Goal: Share content: Share content

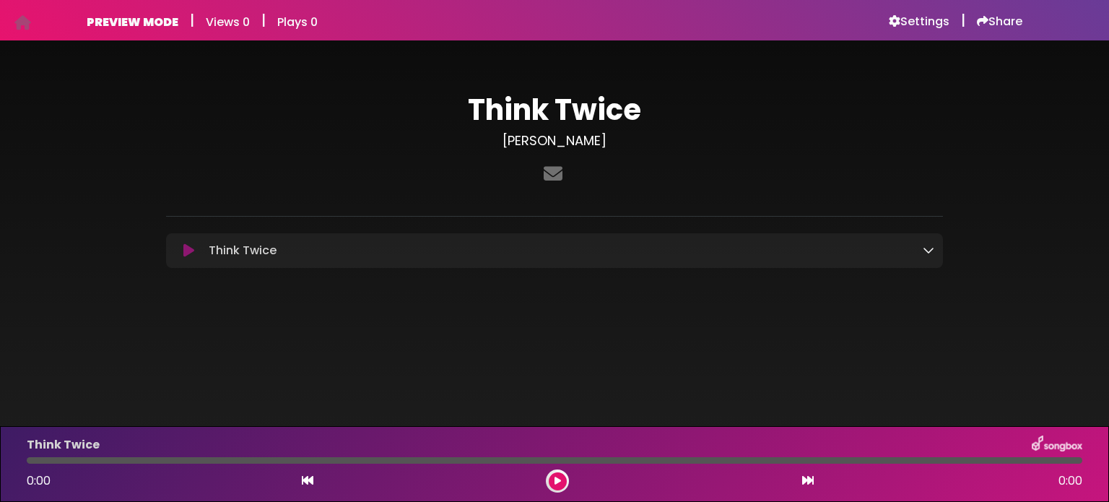
click at [929, 252] on icon at bounding box center [929, 250] width 12 height 12
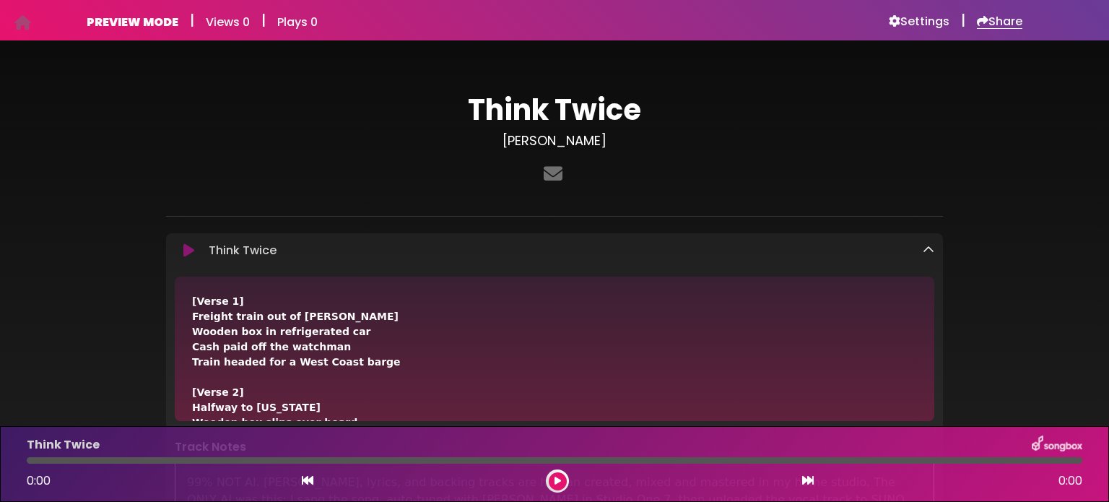
click at [1002, 22] on h6 "Share" at bounding box center [999, 21] width 45 height 14
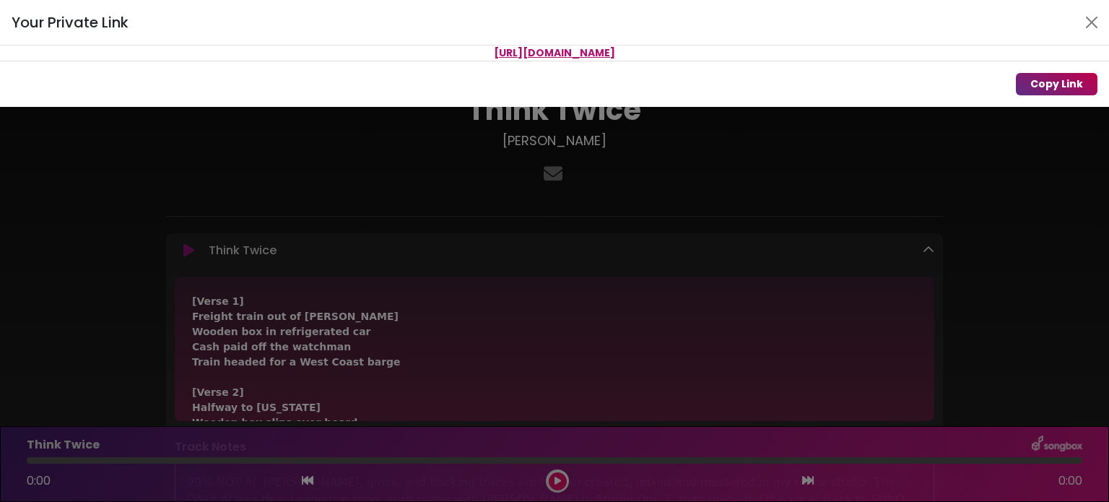
click at [1071, 84] on button "Copy Link" at bounding box center [1057, 84] width 82 height 22
drag, startPoint x: 380, startPoint y: 51, endPoint x: 770, endPoint y: 56, distance: 390.6
click at [770, 56] on p "[URL][DOMAIN_NAME]" at bounding box center [554, 52] width 1109 height 15
copy span "[URL][DOMAIN_NAME]"
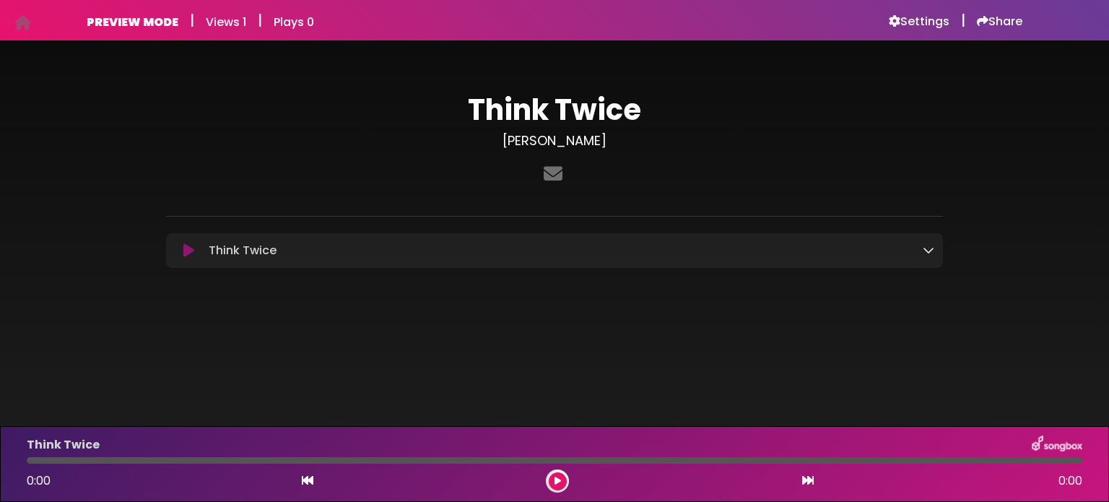
click at [191, 248] on icon at bounding box center [188, 250] width 11 height 14
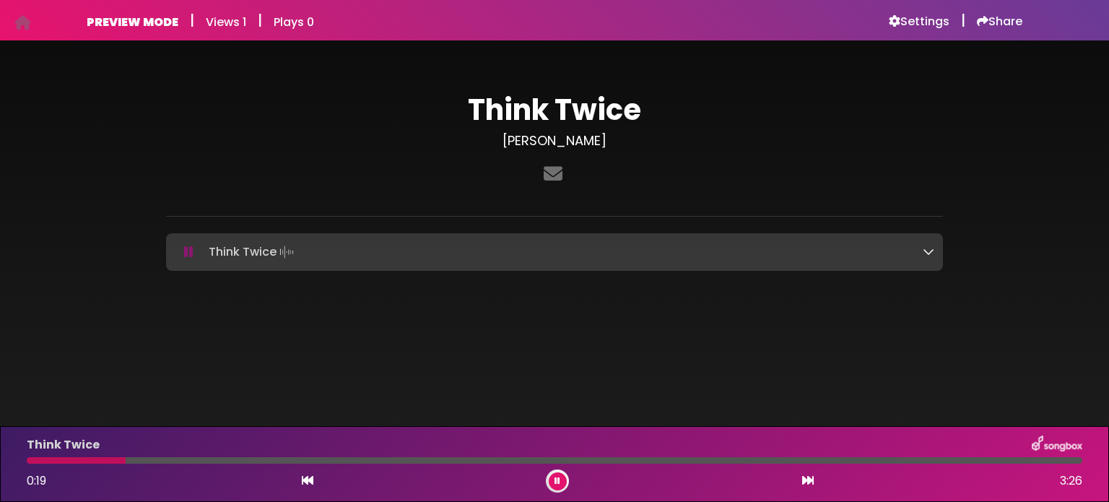
click at [185, 251] on icon at bounding box center [188, 252] width 9 height 14
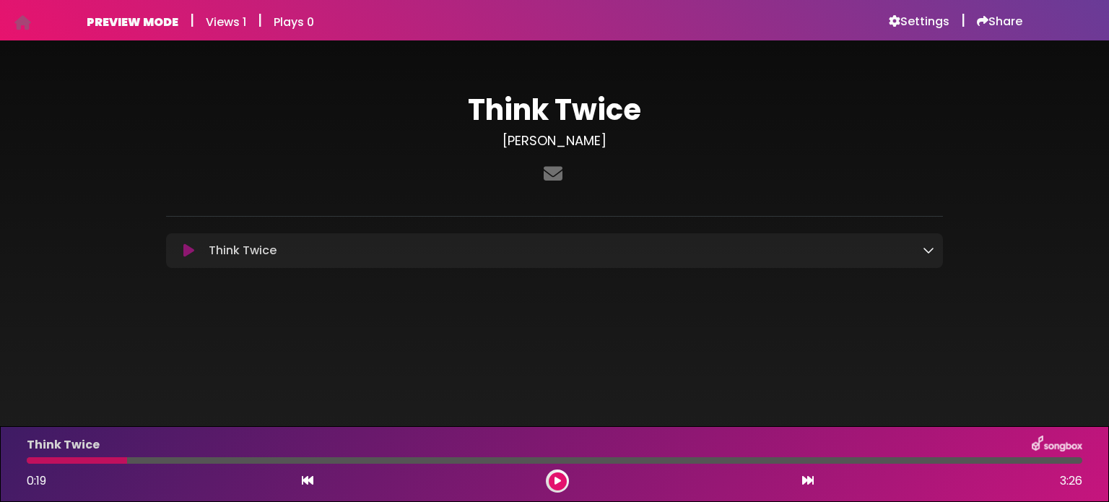
click at [32, 461] on div at bounding box center [77, 460] width 100 height 6
drag, startPoint x: 126, startPoint y: 463, endPoint x: 43, endPoint y: 458, distance: 83.2
click at [40, 458] on div at bounding box center [77, 460] width 100 height 6
click at [305, 479] on icon at bounding box center [308, 480] width 12 height 12
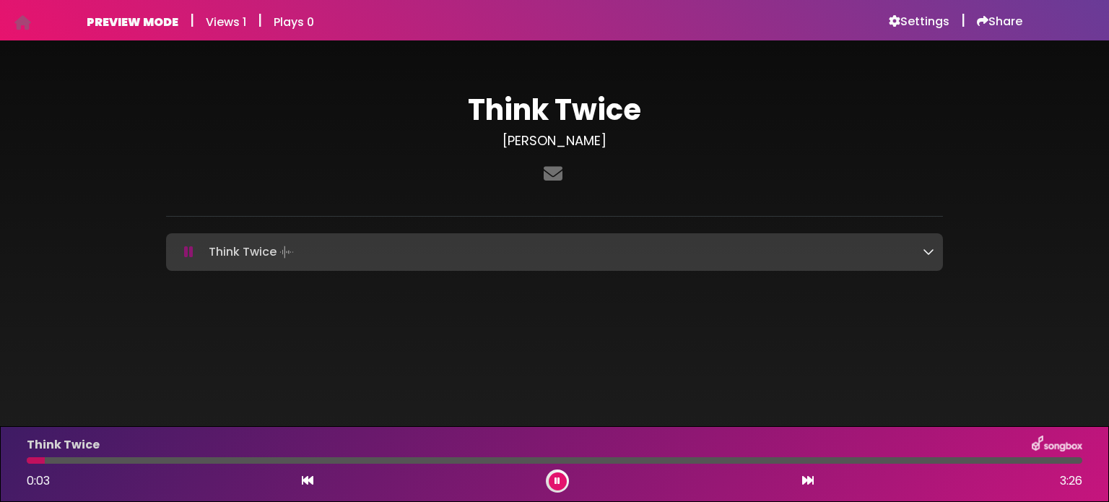
click at [305, 479] on icon at bounding box center [308, 480] width 12 height 12
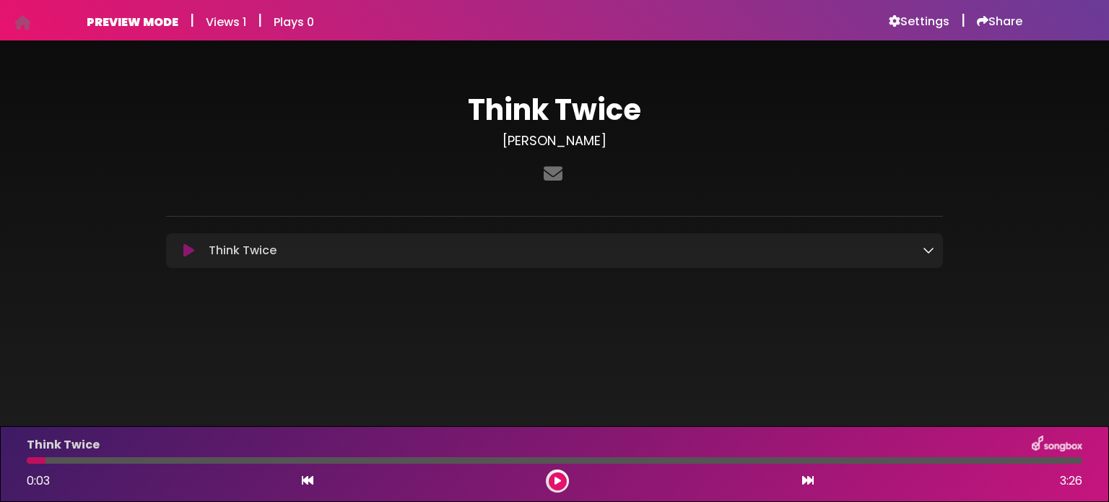
click at [305, 479] on icon at bounding box center [308, 480] width 12 height 12
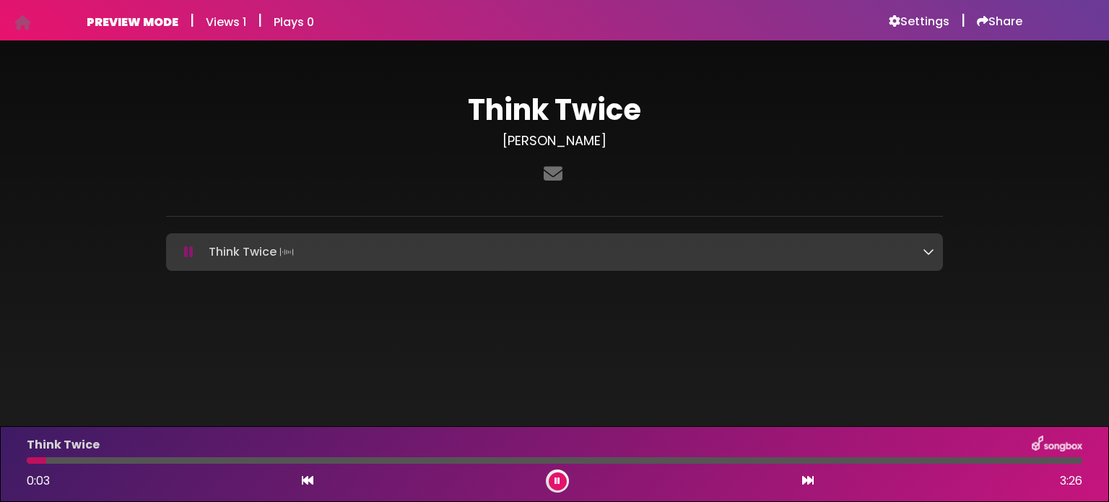
click at [305, 479] on icon at bounding box center [308, 480] width 12 height 12
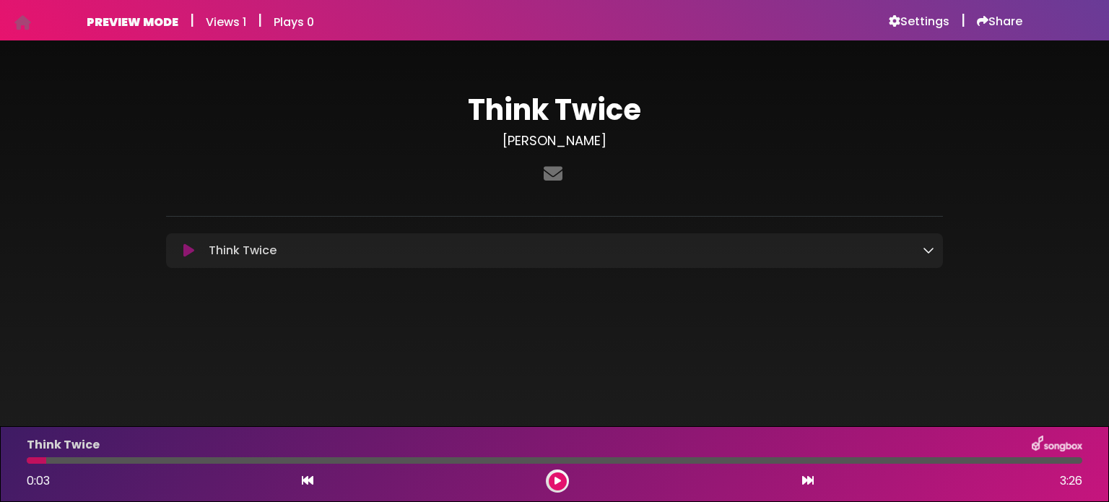
click at [305, 483] on icon at bounding box center [308, 480] width 12 height 12
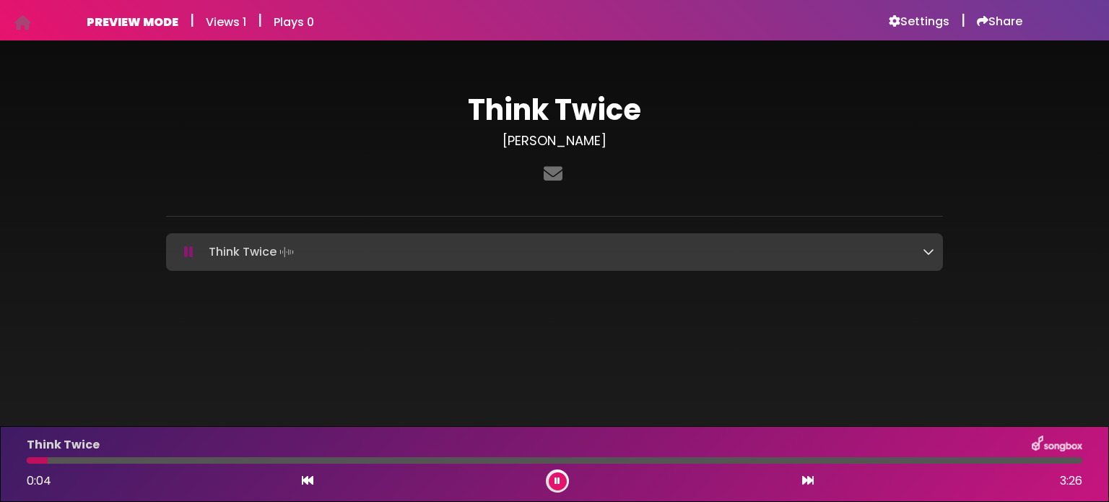
click at [305, 483] on icon at bounding box center [308, 480] width 12 height 12
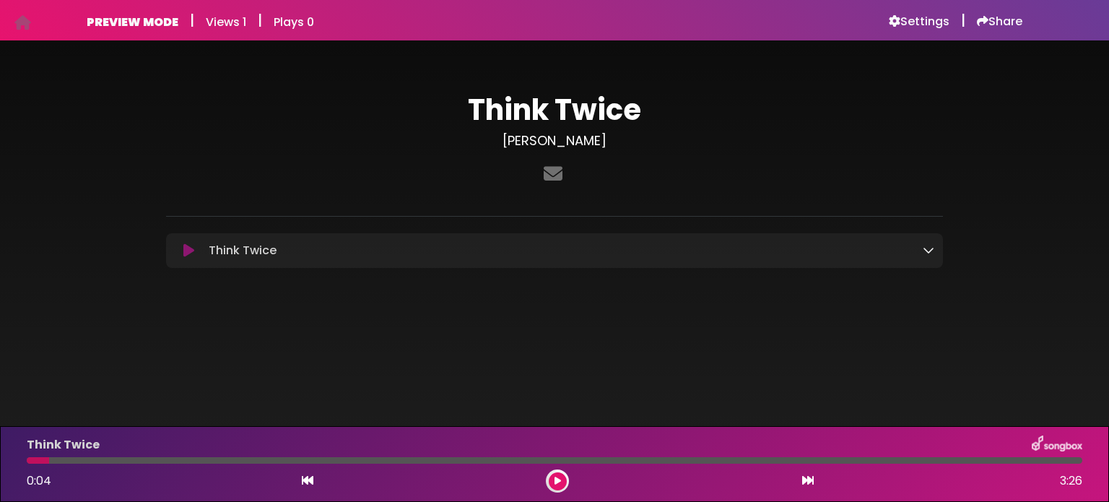
click at [305, 483] on icon at bounding box center [308, 480] width 12 height 12
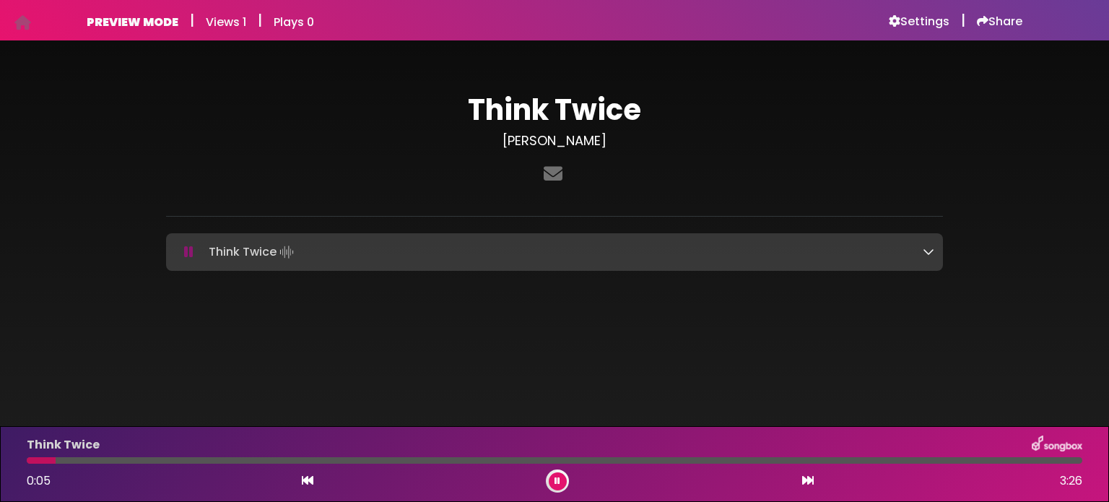
click at [554, 485] on button at bounding box center [558, 481] width 18 height 18
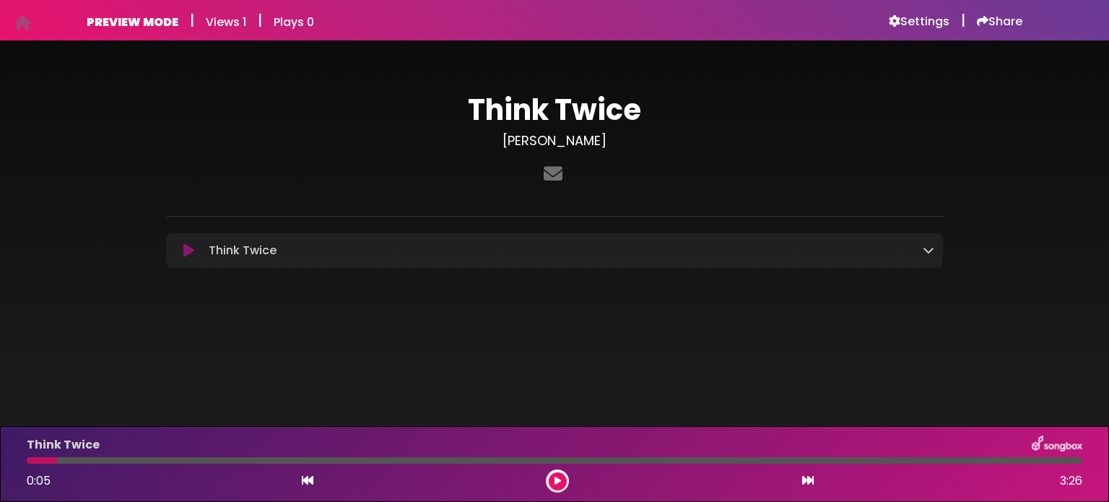
click at [308, 482] on icon at bounding box center [308, 480] width 12 height 12
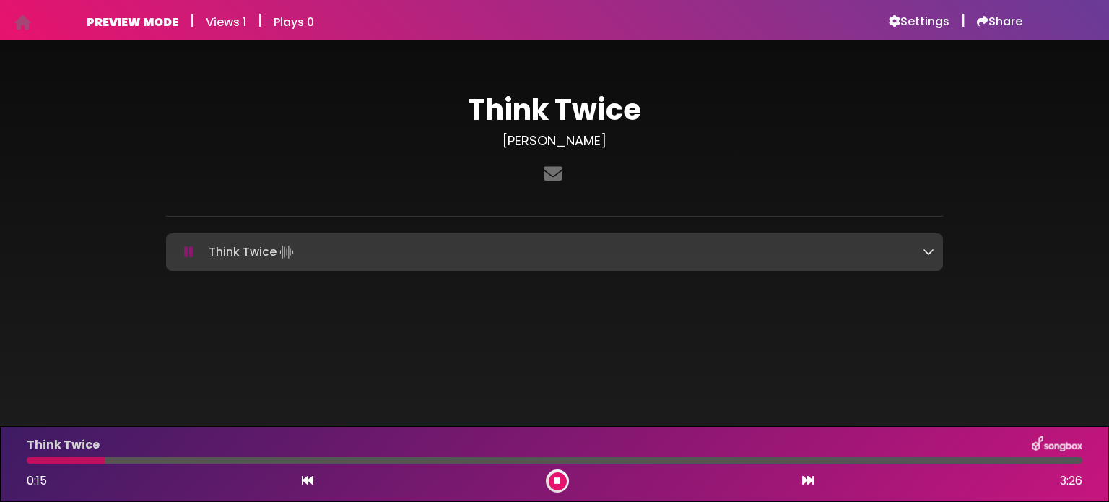
click at [928, 248] on icon at bounding box center [929, 251] width 12 height 12
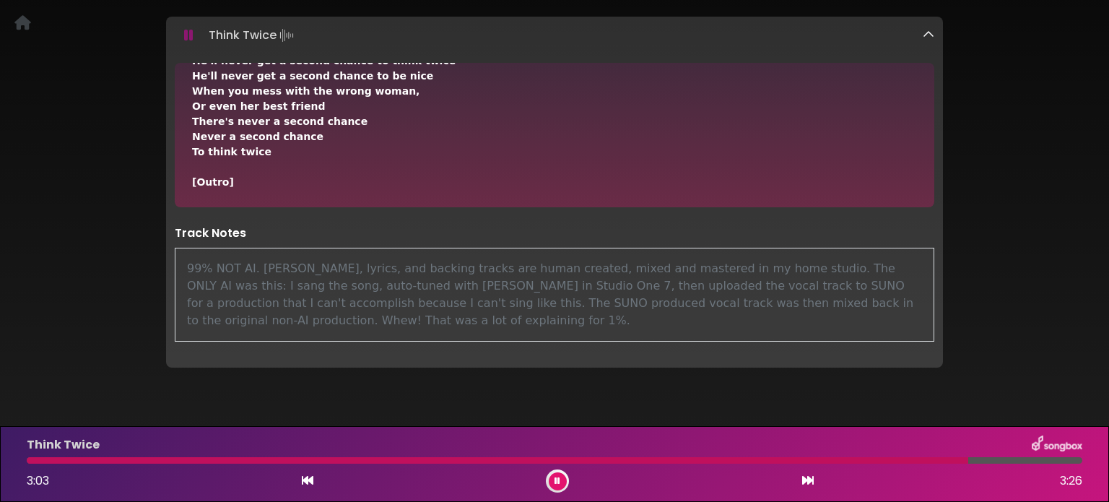
scroll to position [474, 0]
